Goal: Task Accomplishment & Management: Complete application form

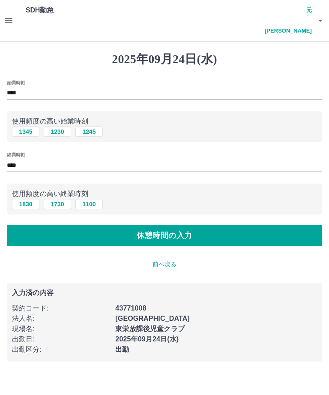
click at [228, 224] on button "休憩時間の入力" at bounding box center [164, 234] width 315 height 21
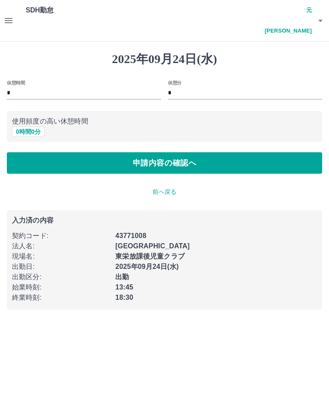
click at [245, 152] on button "申請内容の確認へ" at bounding box center [164, 162] width 315 height 21
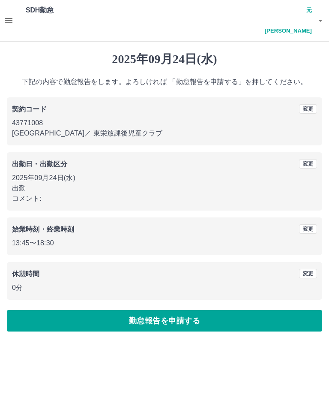
click at [197, 310] on button "勤怠報告を申請する" at bounding box center [164, 320] width 315 height 21
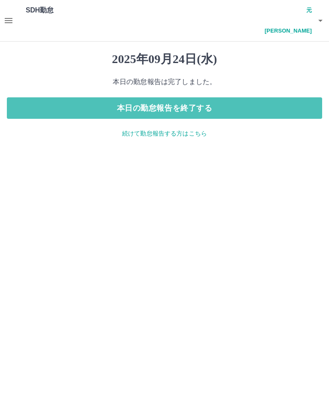
click at [263, 97] on button "本日の勤怠報告を終了する" at bounding box center [164, 107] width 315 height 21
